Goal: Information Seeking & Learning: Learn about a topic

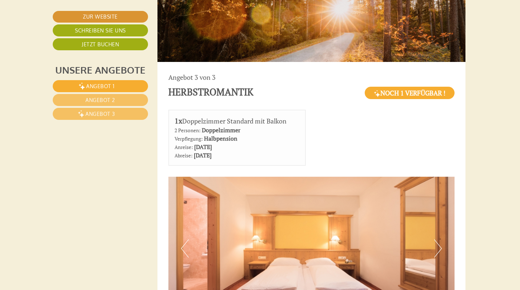
scroll to position [2156, 2]
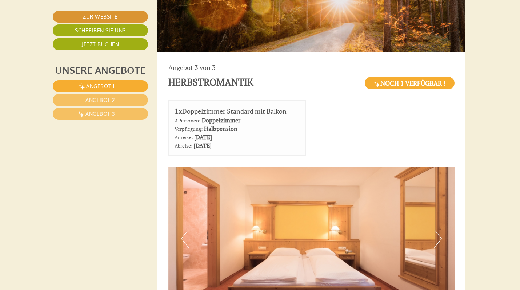
click at [441, 229] on button "Next" at bounding box center [438, 238] width 8 height 18
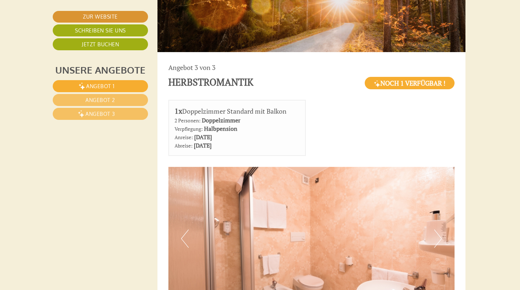
click at [440, 229] on button "Next" at bounding box center [438, 238] width 8 height 18
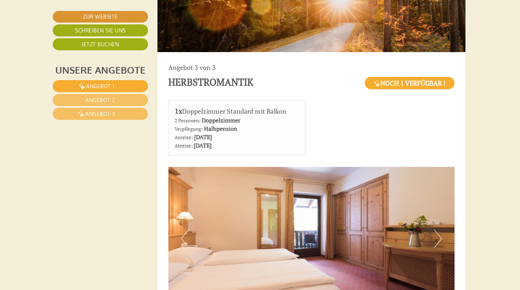
click at [440, 229] on button "Next" at bounding box center [438, 238] width 8 height 18
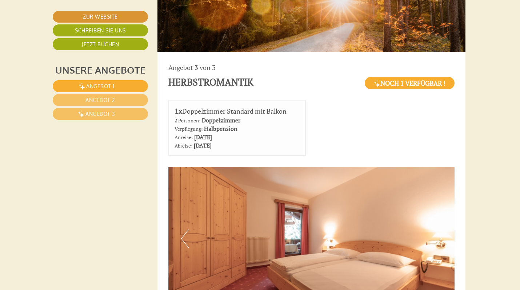
click at [440, 229] on button "Next" at bounding box center [438, 238] width 8 height 18
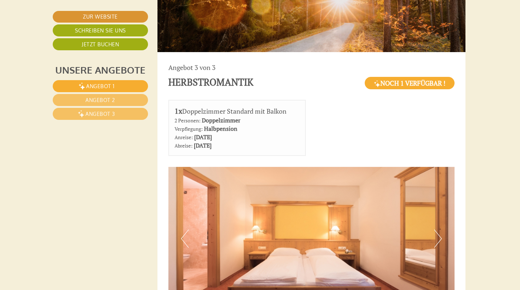
click at [440, 229] on button "Next" at bounding box center [438, 238] width 8 height 18
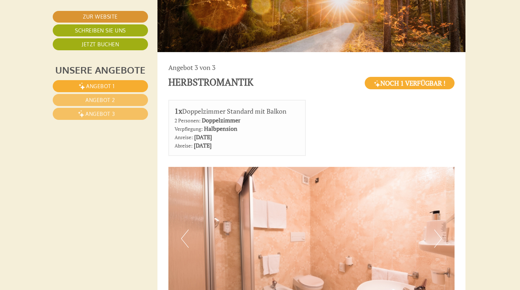
click at [440, 229] on button "Next" at bounding box center [438, 238] width 8 height 18
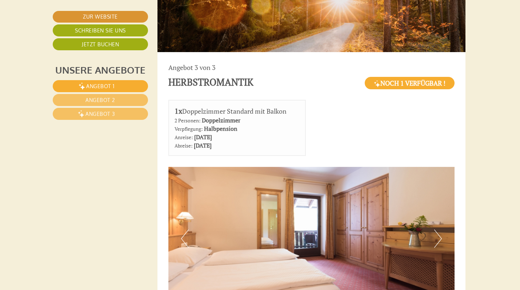
click at [440, 229] on button "Next" at bounding box center [438, 238] width 8 height 18
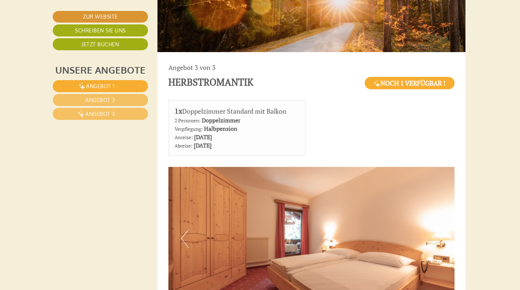
click at [441, 229] on button "Next" at bounding box center [438, 238] width 8 height 18
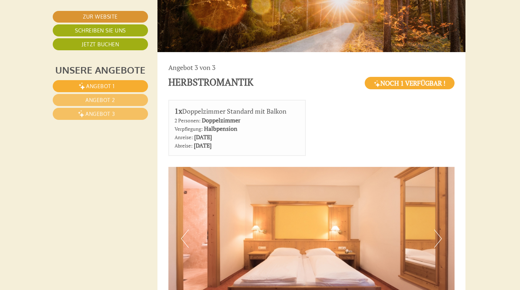
click at [441, 229] on button "Next" at bounding box center [438, 238] width 8 height 18
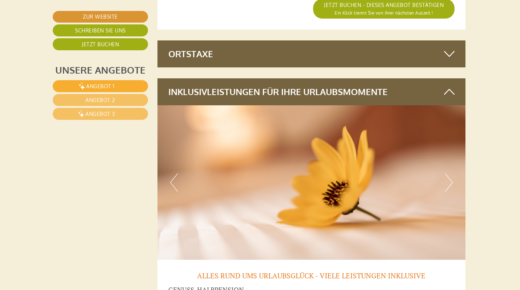
scroll to position [2911, 2]
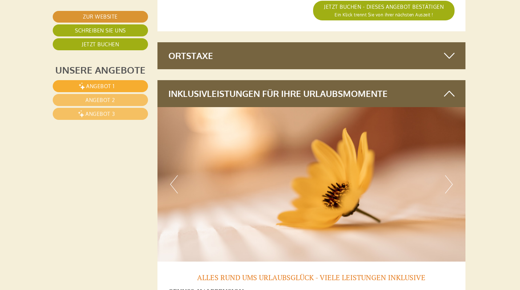
click at [451, 175] on button "Next" at bounding box center [449, 184] width 8 height 18
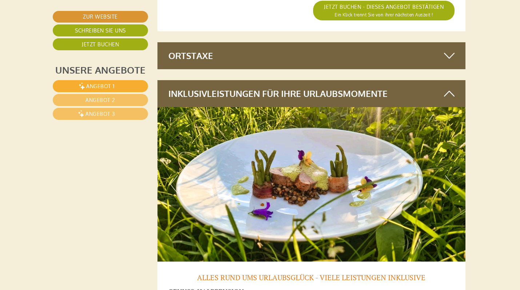
click at [455, 136] on img at bounding box center [312, 184] width 308 height 154
click at [451, 175] on button "Next" at bounding box center [449, 184] width 8 height 18
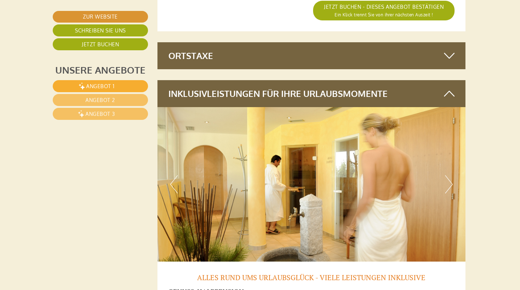
click at [451, 175] on button "Next" at bounding box center [449, 184] width 8 height 18
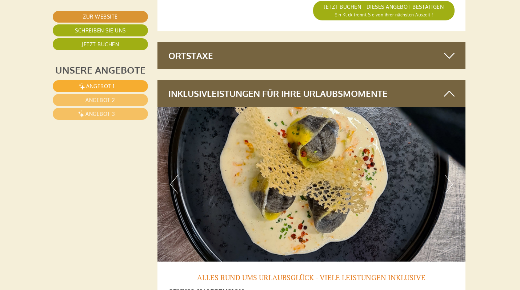
click at [451, 175] on button "Next" at bounding box center [449, 184] width 8 height 18
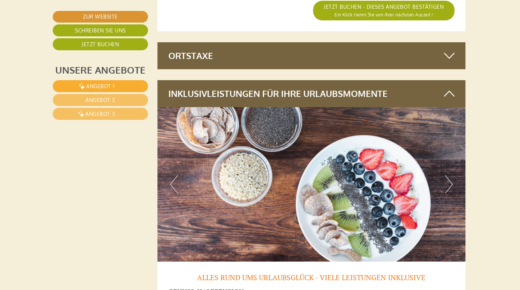
click at [451, 175] on button "Next" at bounding box center [449, 184] width 8 height 18
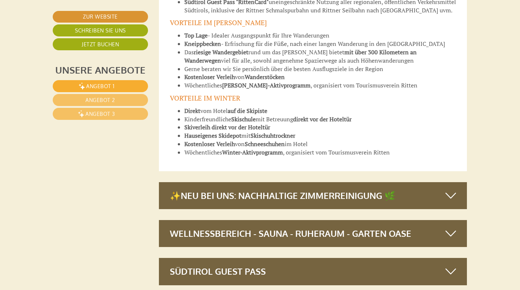
scroll to position [3551, 0]
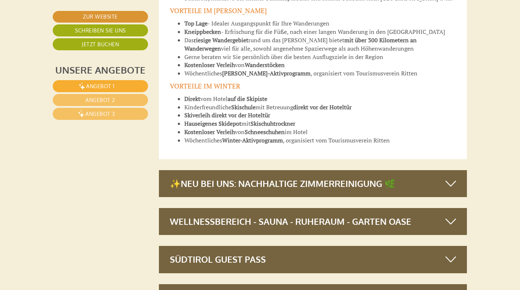
click at [264, 170] on div "✨NEU BEI UNS: Nachhaltige Zimmerreinigung 🌿" at bounding box center [313, 183] width 308 height 27
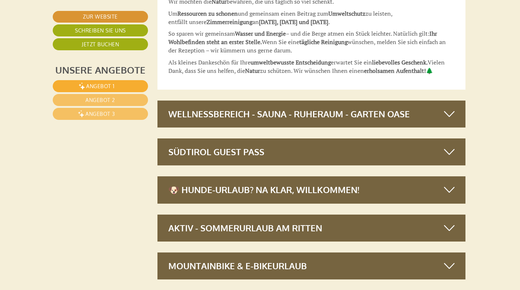
scroll to position [3811, 2]
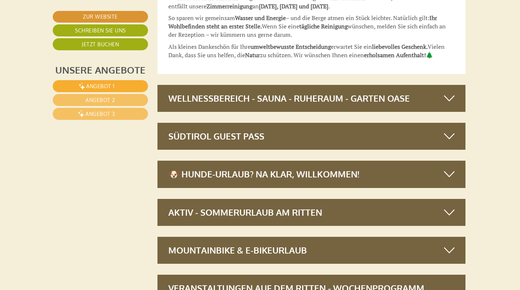
click at [321, 85] on div "Wellnessbereich - Sauna - Ruheraum - Garten Oase" at bounding box center [312, 98] width 308 height 27
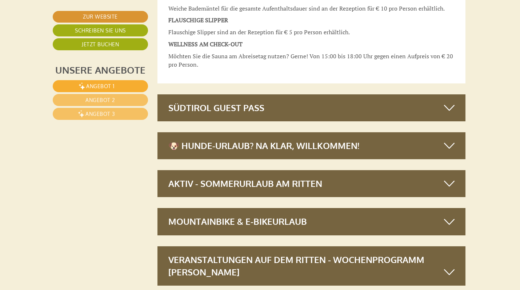
scroll to position [4524, 2]
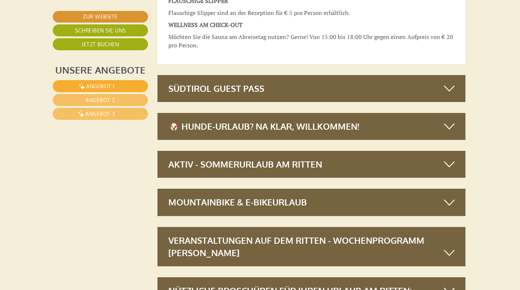
click at [241, 75] on div "Südtirol Guest Pass" at bounding box center [312, 88] width 308 height 27
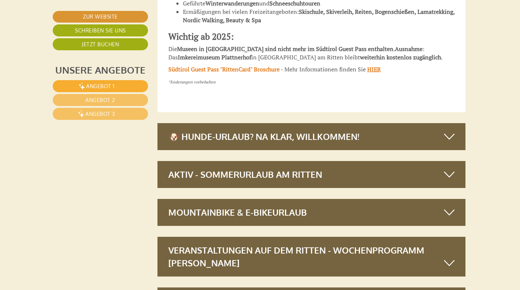
scroll to position [5178, 2]
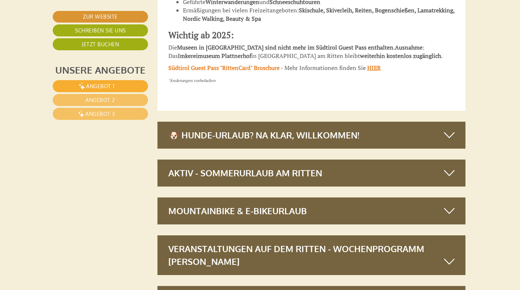
click at [314, 122] on div "🐶 Hunde-Urlaub? Na klar, willkommen!" at bounding box center [312, 135] width 308 height 27
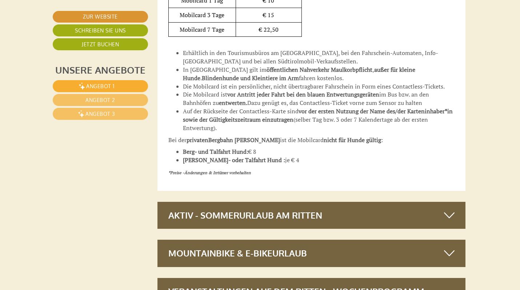
scroll to position [5668, 1]
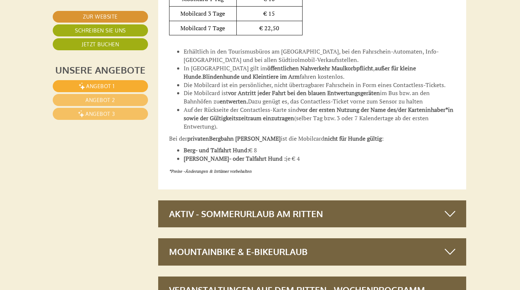
click at [270, 200] on div "Aktiv - Sommerurlaub am Ritten" at bounding box center [312, 213] width 308 height 27
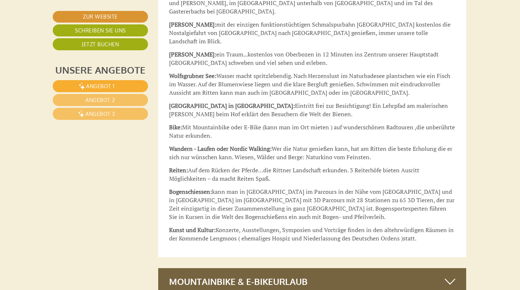
scroll to position [6186, 1]
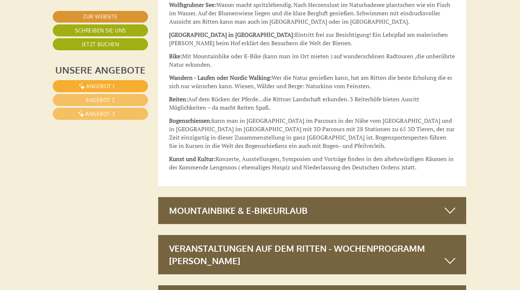
click at [287, 235] on div "Veranstaltungen auf dem Ritten - Wochenprogramm [PERSON_NAME]" at bounding box center [312, 255] width 308 height 40
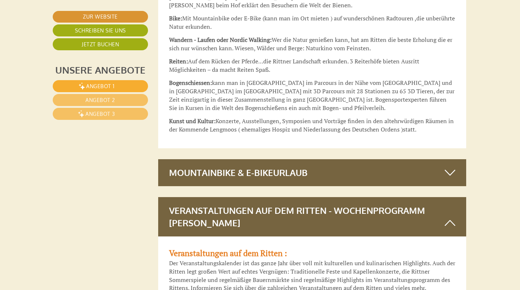
scroll to position [6227, 1]
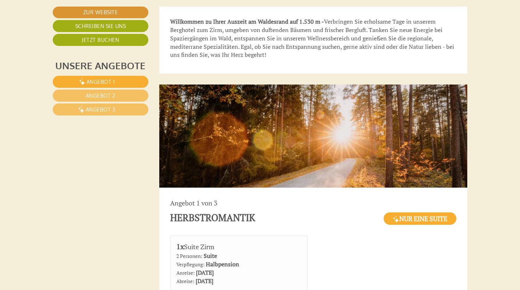
scroll to position [279, 0]
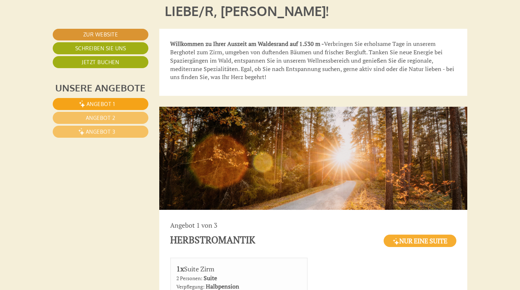
click at [121, 104] on link "Angebot 1" at bounding box center [101, 104] width 96 height 12
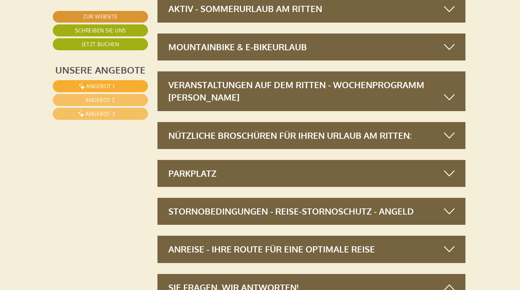
scroll to position [2191, 2]
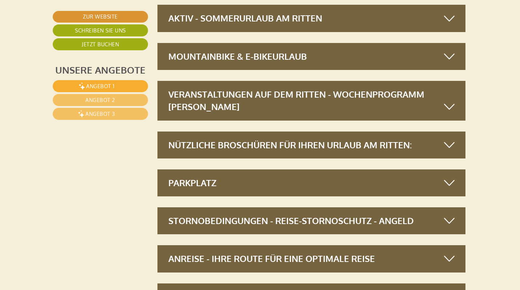
click at [282, 131] on div "Nützliche Broschüren für Ihren Urlaub am Ritten:" at bounding box center [312, 144] width 308 height 27
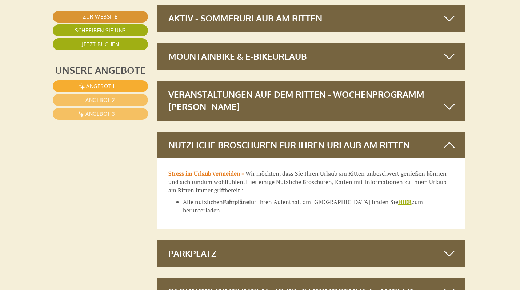
click at [398, 198] on u "HIER" at bounding box center [404, 202] width 13 height 8
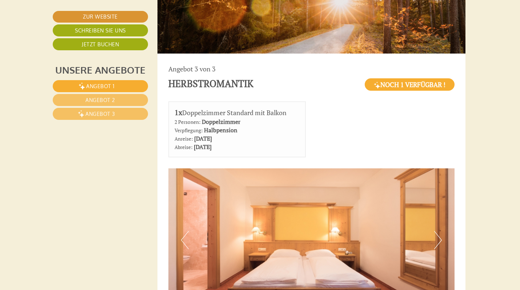
scroll to position [2157, 2]
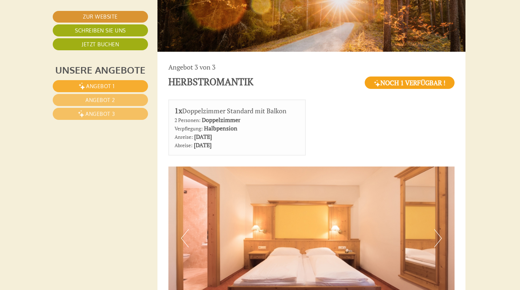
click at [398, 76] on span "Noch 1 Verfügbar !" at bounding box center [410, 82] width 90 height 12
click at [440, 229] on button "Next" at bounding box center [438, 238] width 8 height 18
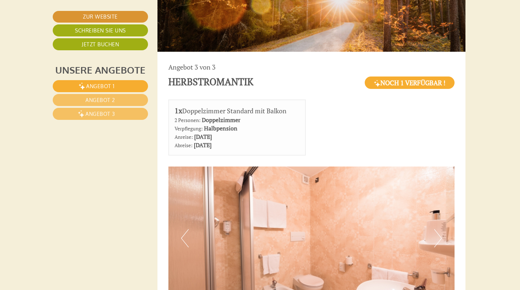
click at [440, 229] on button "Next" at bounding box center [438, 238] width 8 height 18
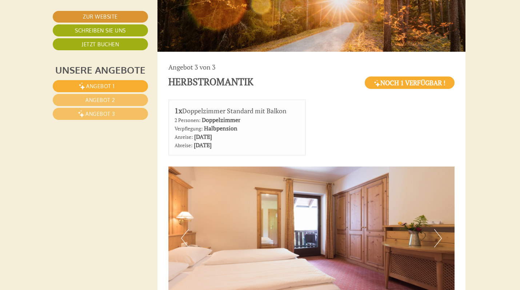
click at [440, 229] on button "Next" at bounding box center [438, 238] width 8 height 18
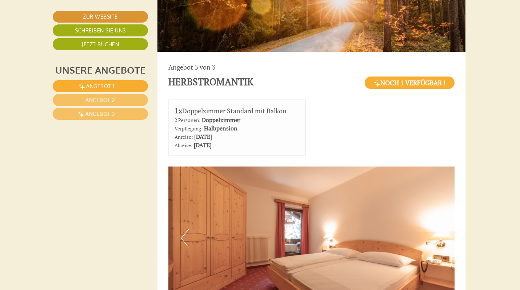
click at [440, 229] on button "Next" at bounding box center [438, 238] width 8 height 18
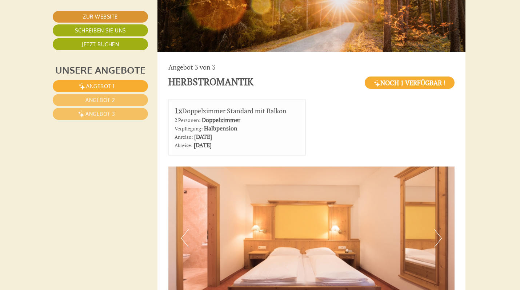
click at [440, 229] on button "Next" at bounding box center [438, 238] width 8 height 18
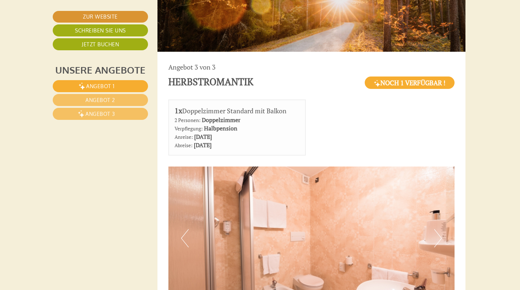
click at [440, 229] on button "Next" at bounding box center [438, 238] width 8 height 18
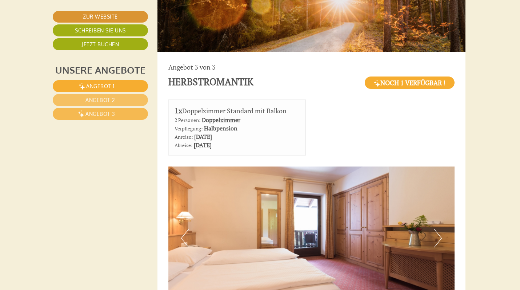
click at [108, 111] on span "Angebot 3" at bounding box center [100, 114] width 30 height 6
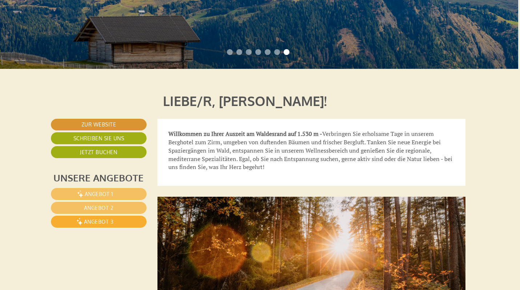
scroll to position [202, 2]
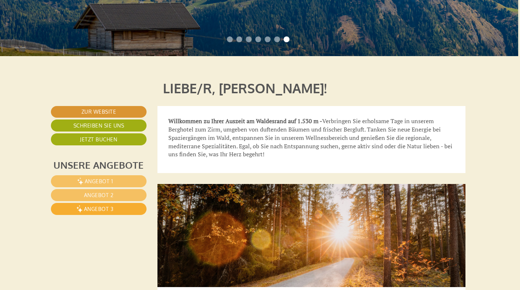
click at [113, 125] on link "Schreiben Sie uns" at bounding box center [99, 125] width 96 height 12
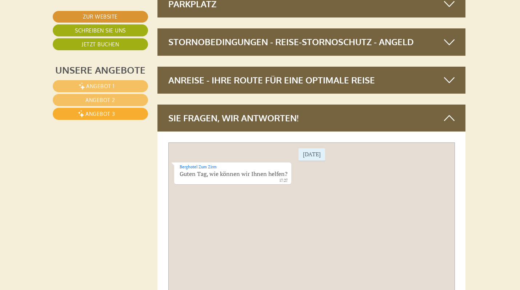
scroll to position [2407, 2]
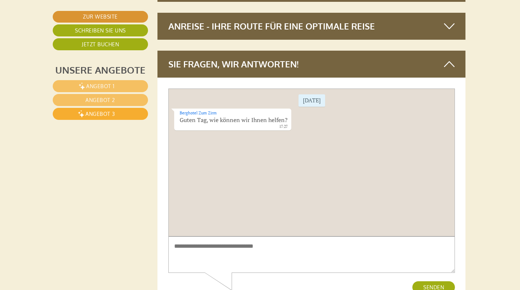
click at [194, 144] on div "Samstag Berghotel Zum Zirm Guten Tag, wie können wir Ihnen helfen? 17:27" at bounding box center [311, 162] width 287 height 148
click at [185, 143] on div "Samstag Berghotel Zum Zirm Guten Tag, wie können wir Ihnen helfen? 17:27" at bounding box center [311, 162] width 287 height 148
click at [271, 123] on div "Berghotel Zum Zirm Guten Tag, wie können wir Ihnen helfen? 17:27" at bounding box center [232, 119] width 117 height 22
click at [307, 101] on div "[DATE]" at bounding box center [311, 100] width 27 height 12
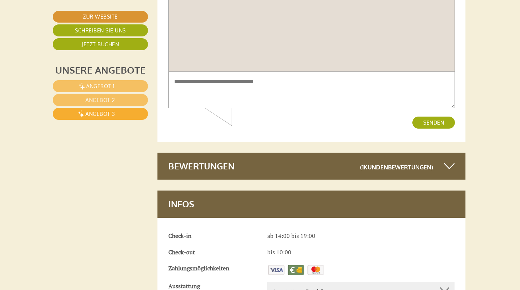
scroll to position [2570, 2]
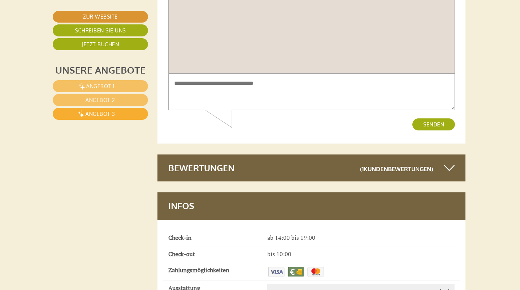
click at [231, 154] on div "Bewertungen (1 Kundenbewertungen )" at bounding box center [312, 167] width 308 height 27
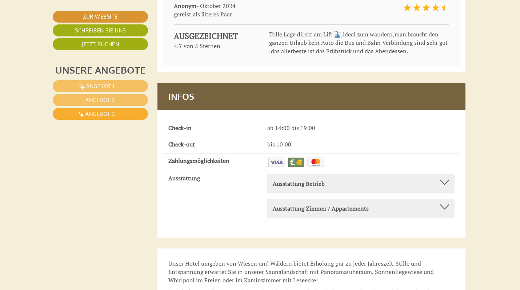
scroll to position [2845, 2]
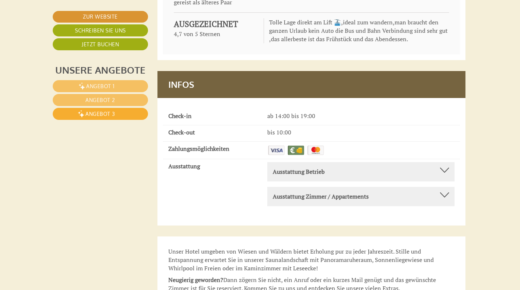
click at [312, 167] on b "Ausstattung Betrieb" at bounding box center [299, 171] width 52 height 8
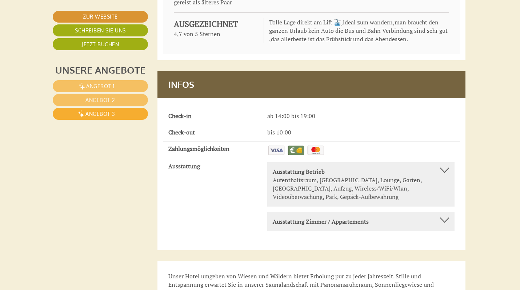
click at [369, 217] on b "Ausstattung Zimmer / Appartements" at bounding box center [321, 221] width 96 height 8
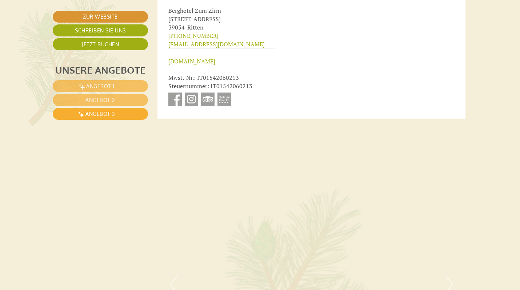
scroll to position [3269, 2]
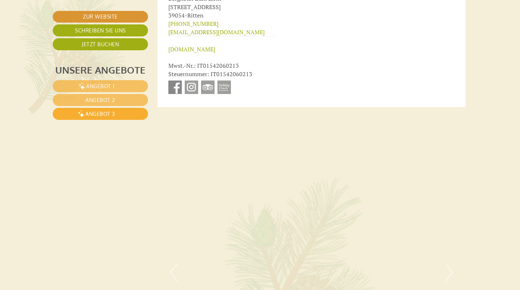
click at [178, 80] on link at bounding box center [174, 86] width 13 height 13
click at [119, 114] on link "Angebot 3" at bounding box center [100, 114] width 95 height 12
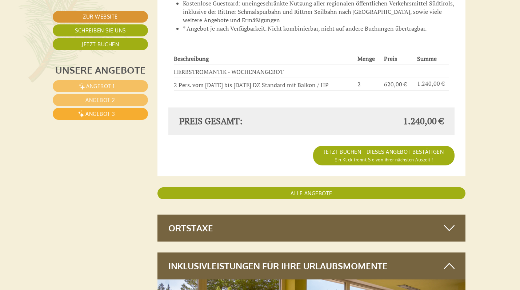
scroll to position [1047, 2]
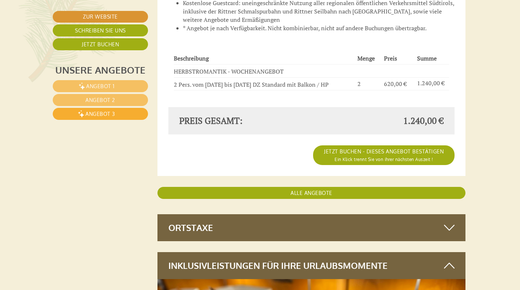
click at [285, 187] on link "ALLE ANGEBOTE" at bounding box center [312, 193] width 308 height 12
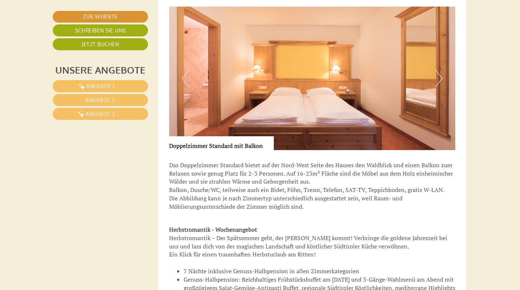
scroll to position [2316, 1]
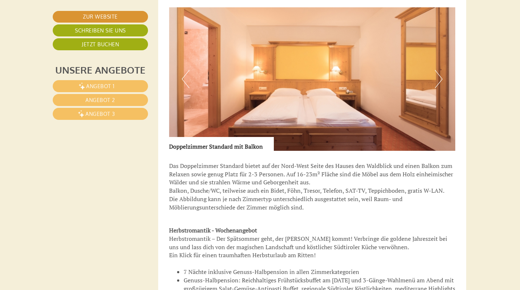
click at [441, 70] on button "Next" at bounding box center [439, 79] width 8 height 18
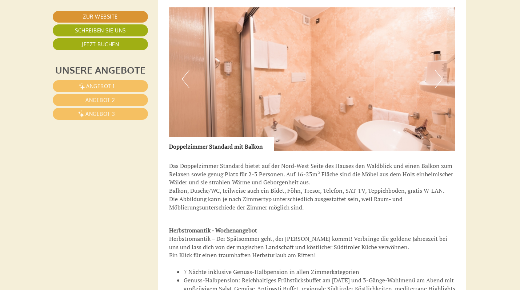
click at [441, 70] on button "Next" at bounding box center [439, 79] width 8 height 18
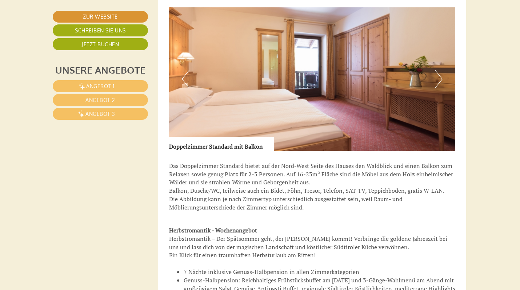
click at [441, 70] on button "Next" at bounding box center [439, 79] width 8 height 18
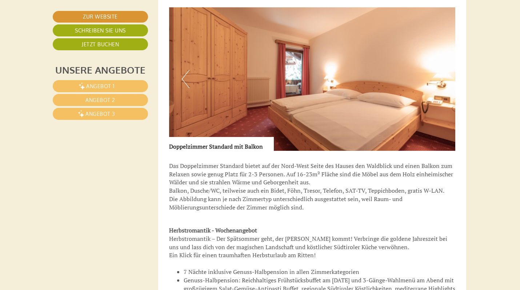
click at [441, 70] on button "Next" at bounding box center [439, 79] width 8 height 18
